Goal: Transaction & Acquisition: Obtain resource

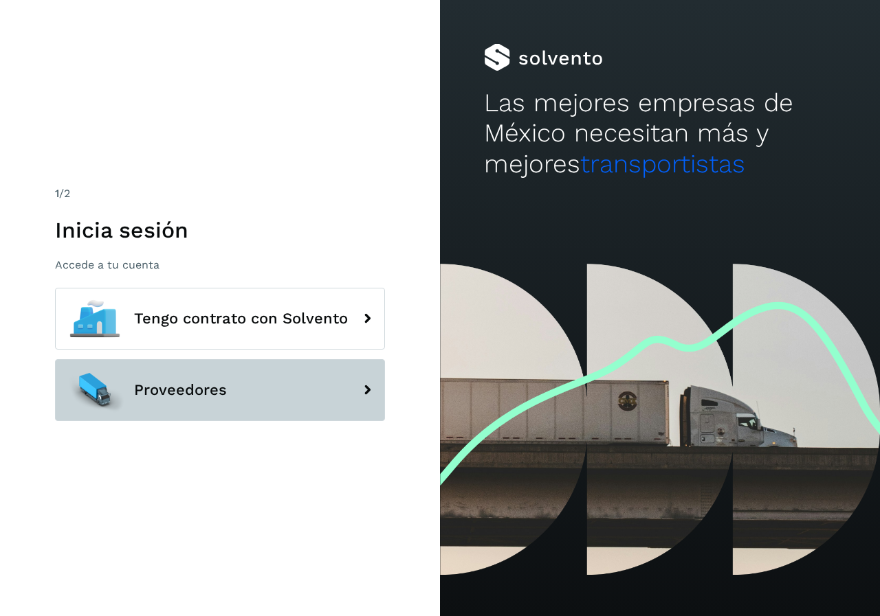
click at [158, 389] on span "Proveedores" at bounding box center [180, 390] width 93 height 16
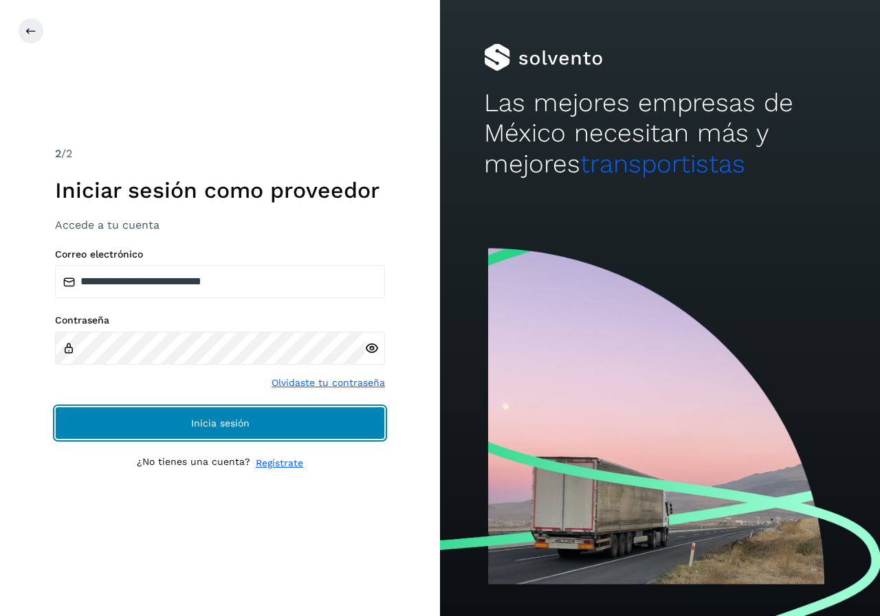
click at [186, 427] on button "Inicia sesión" at bounding box center [220, 423] width 330 height 33
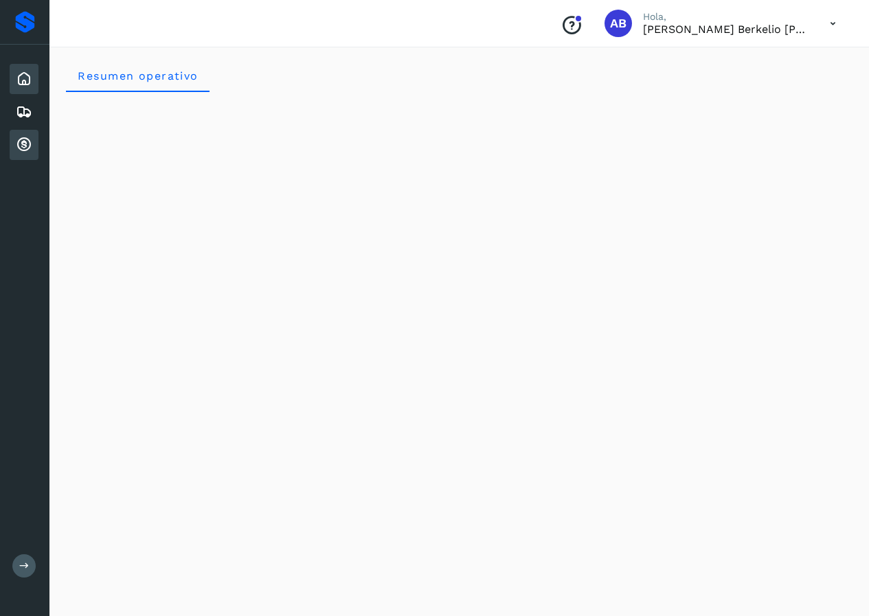
click at [25, 146] on icon at bounding box center [24, 145] width 16 height 16
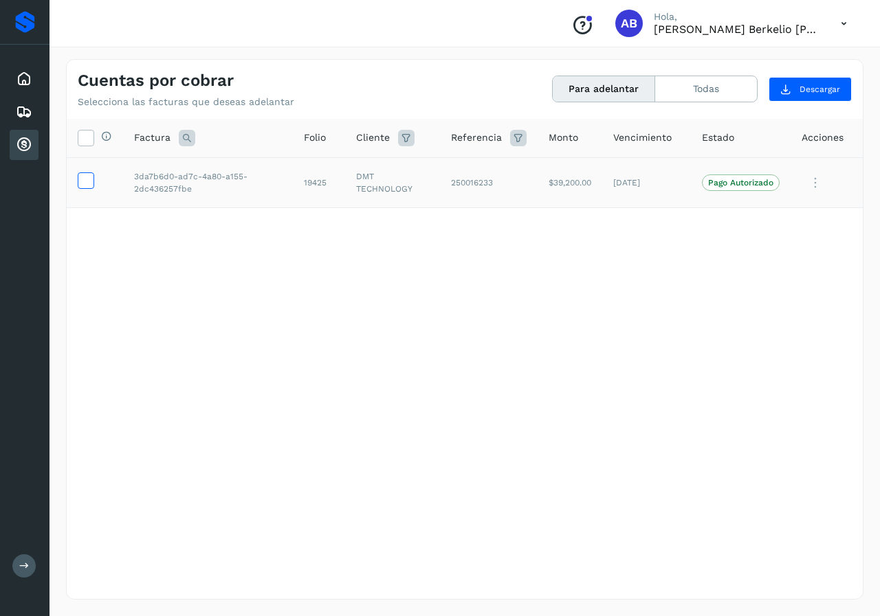
click at [83, 175] on icon at bounding box center [85, 179] width 14 height 14
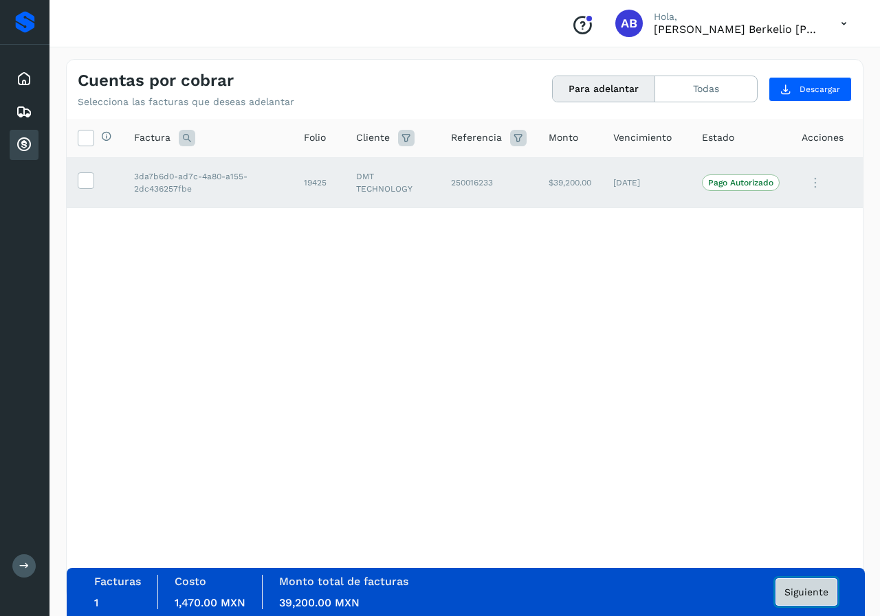
click at [810, 595] on span "Siguiente" at bounding box center [806, 593] width 44 height 10
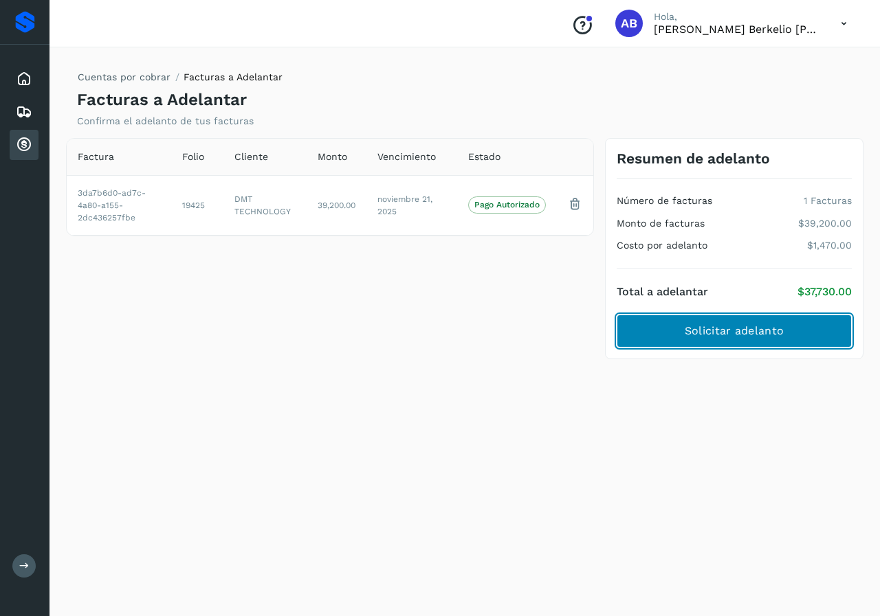
click at [722, 334] on span "Solicitar adelanto" at bounding box center [733, 331] width 99 height 15
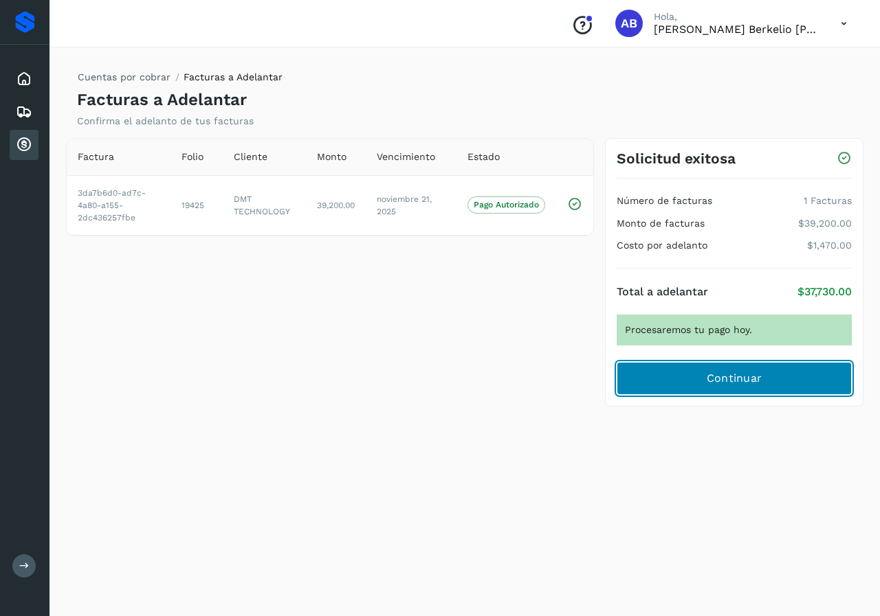
click at [725, 382] on span "Continuar" at bounding box center [734, 378] width 56 height 15
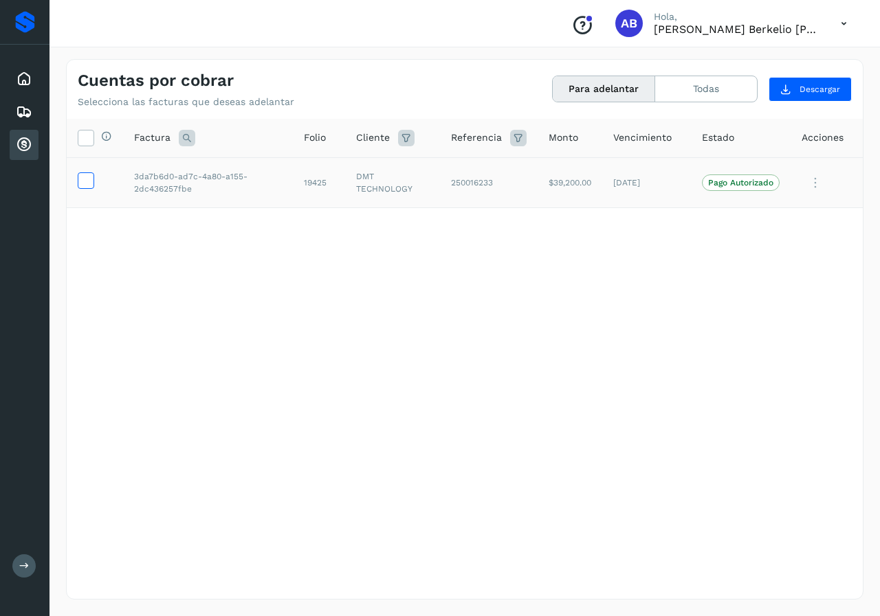
click at [84, 188] on span at bounding box center [85, 184] width 14 height 10
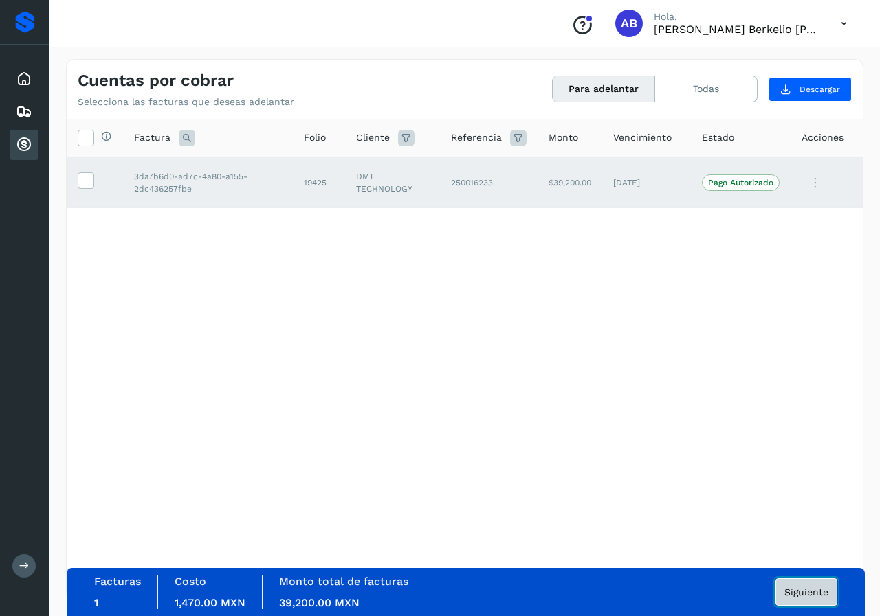
click at [806, 597] on span "Siguiente" at bounding box center [806, 593] width 44 height 10
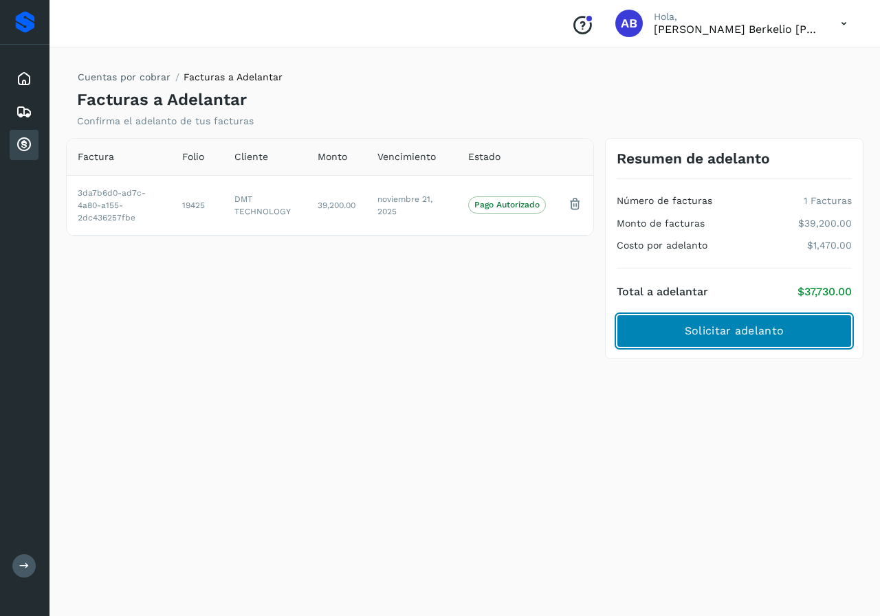
click at [723, 331] on span "Solicitar adelanto" at bounding box center [733, 331] width 99 height 15
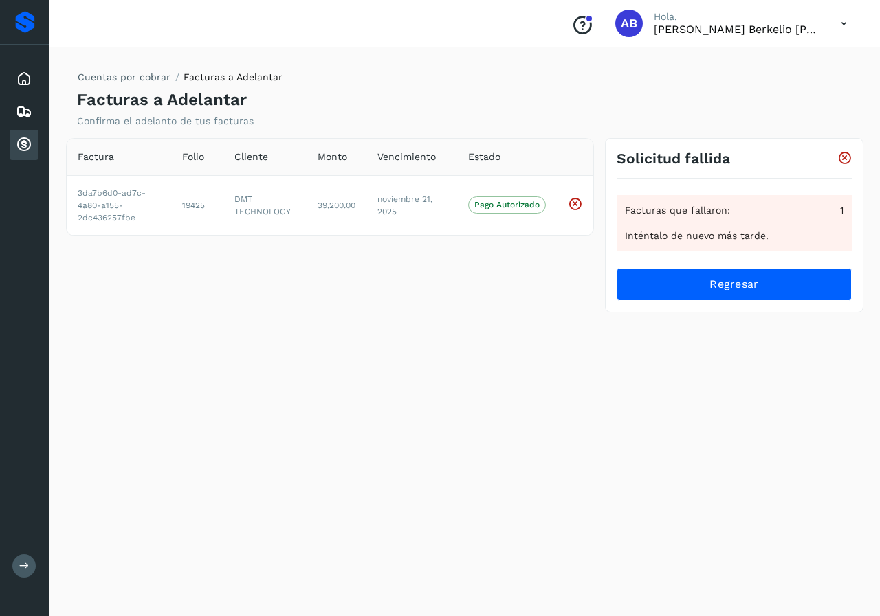
click at [849, 155] on icon at bounding box center [844, 158] width 14 height 14
click at [842, 158] on icon at bounding box center [844, 158] width 14 height 14
click at [576, 206] on icon at bounding box center [575, 204] width 14 height 14
click at [840, 23] on icon at bounding box center [843, 24] width 28 height 28
click at [763, 63] on div "Cerrar sesión" at bounding box center [775, 62] width 164 height 26
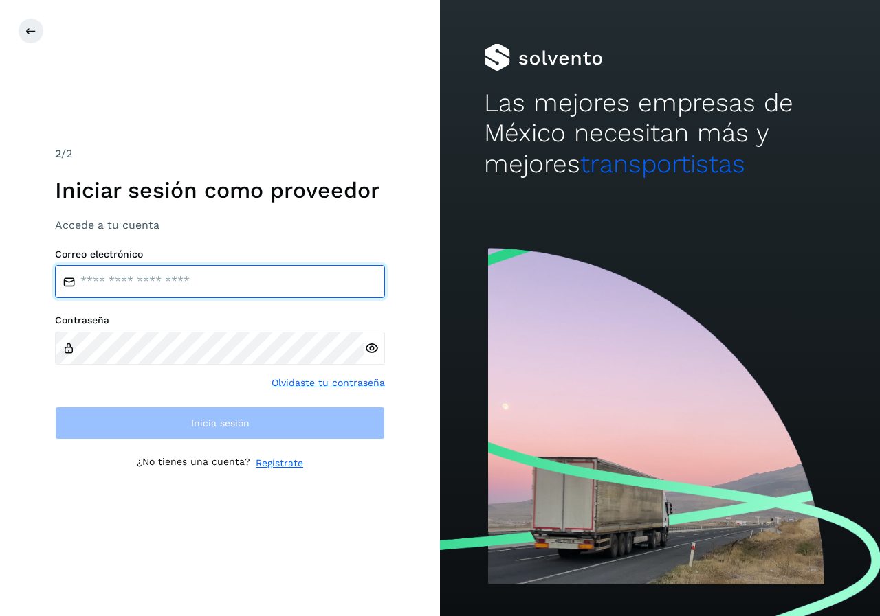
type input "**********"
